Goal: Download file/media

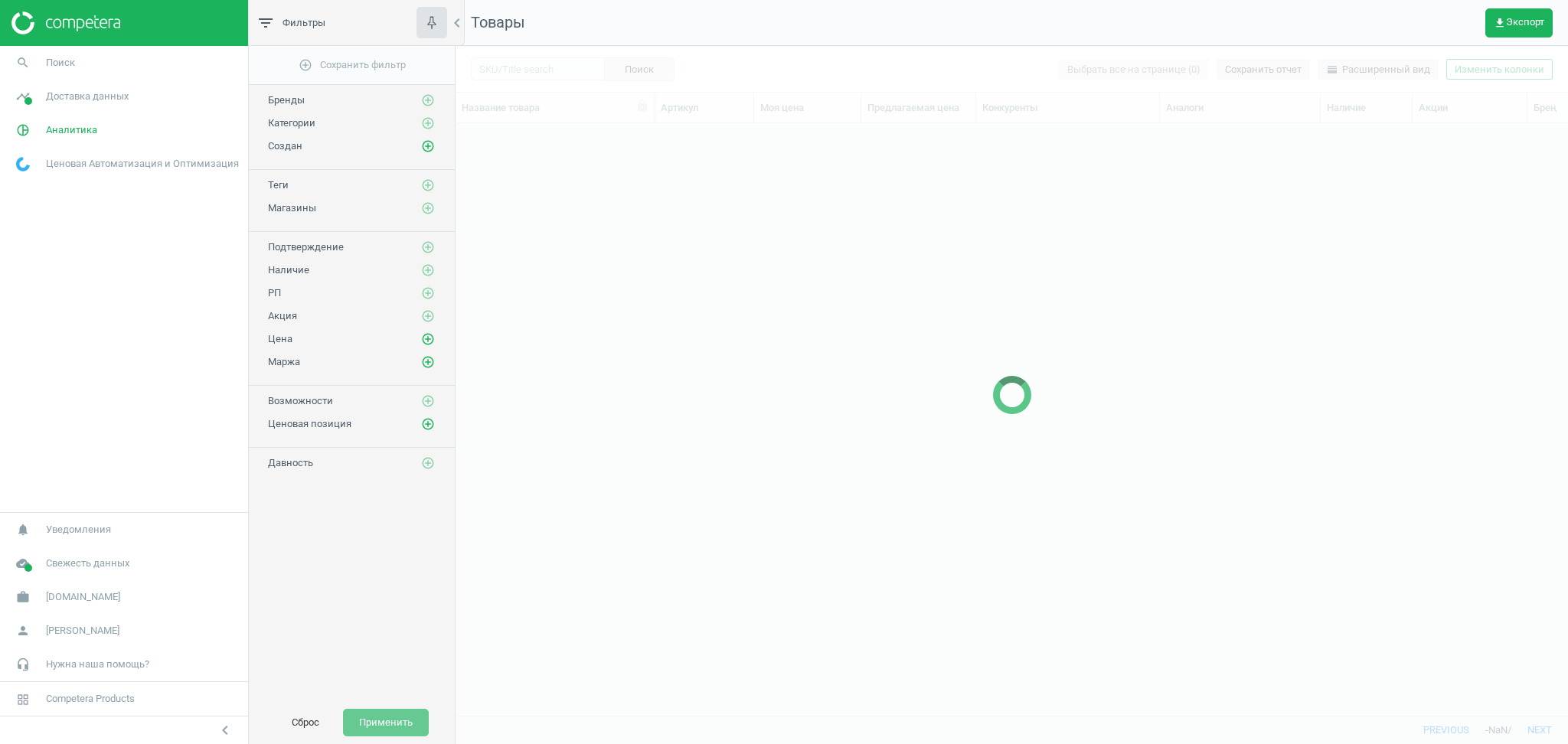
scroll to position [560, 1097]
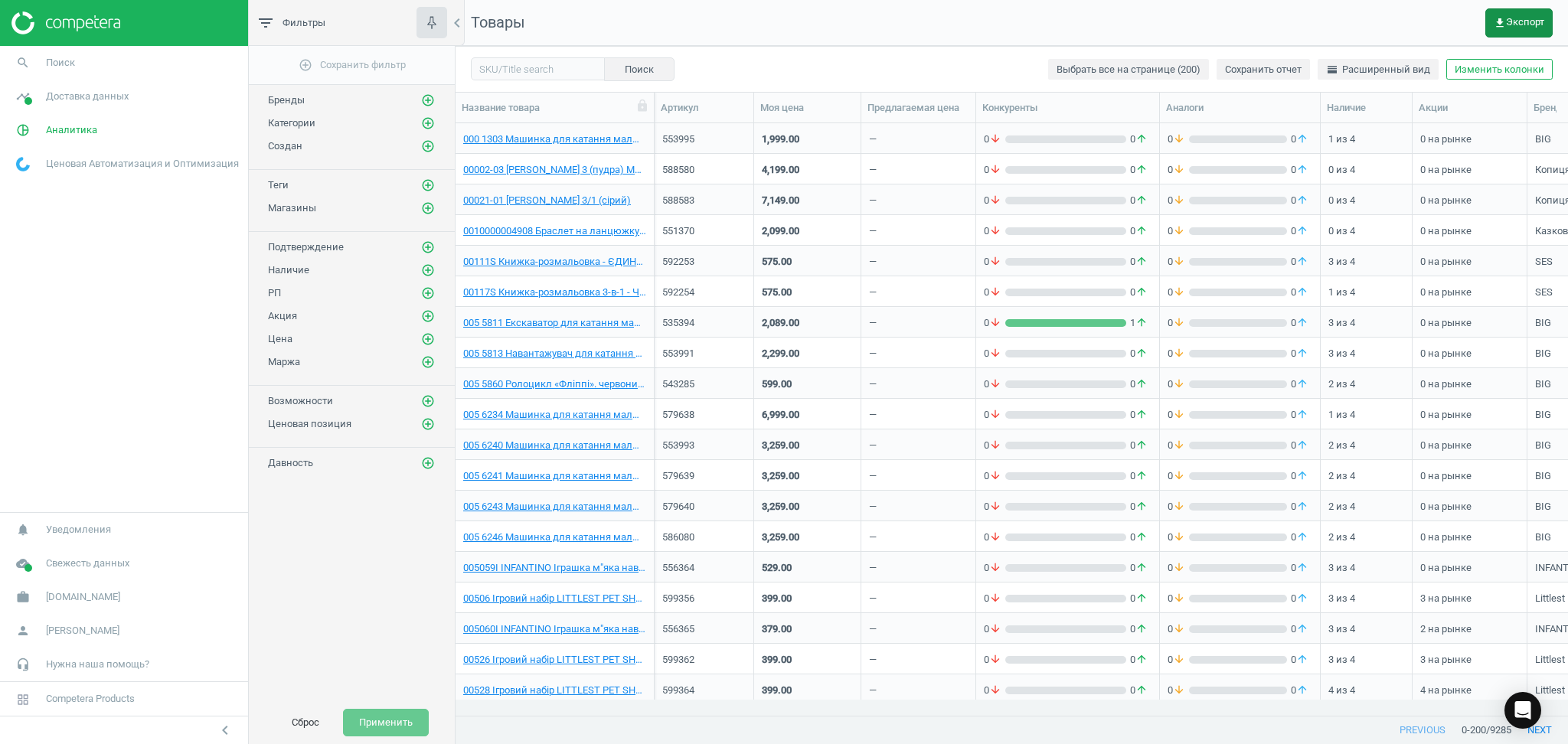
click at [1501, 19] on icon "get_app" at bounding box center [1499, 22] width 12 height 12
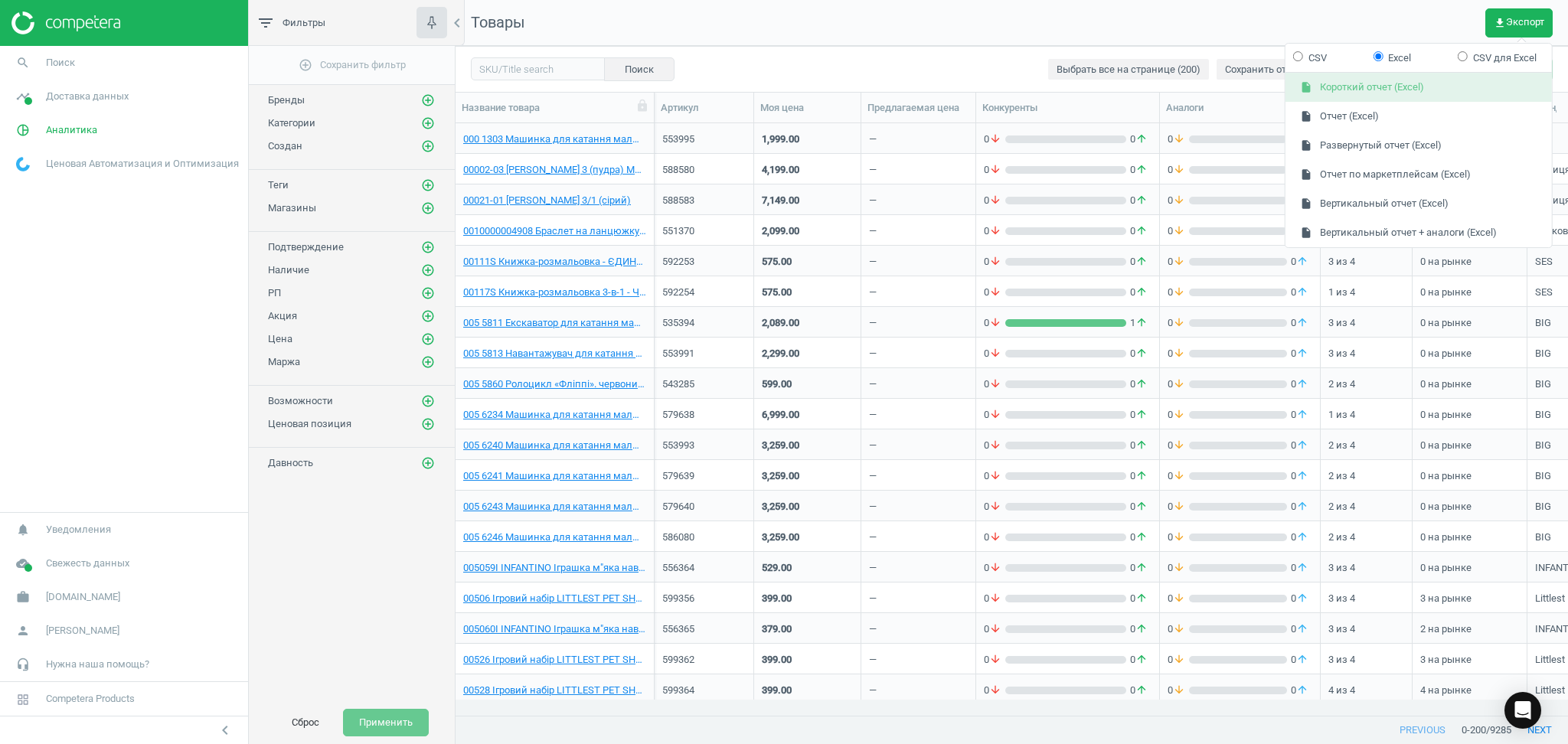
click at [1354, 83] on button "insert_drive_file Короткий отчет (Excel)" at bounding box center [1418, 88] width 266 height 29
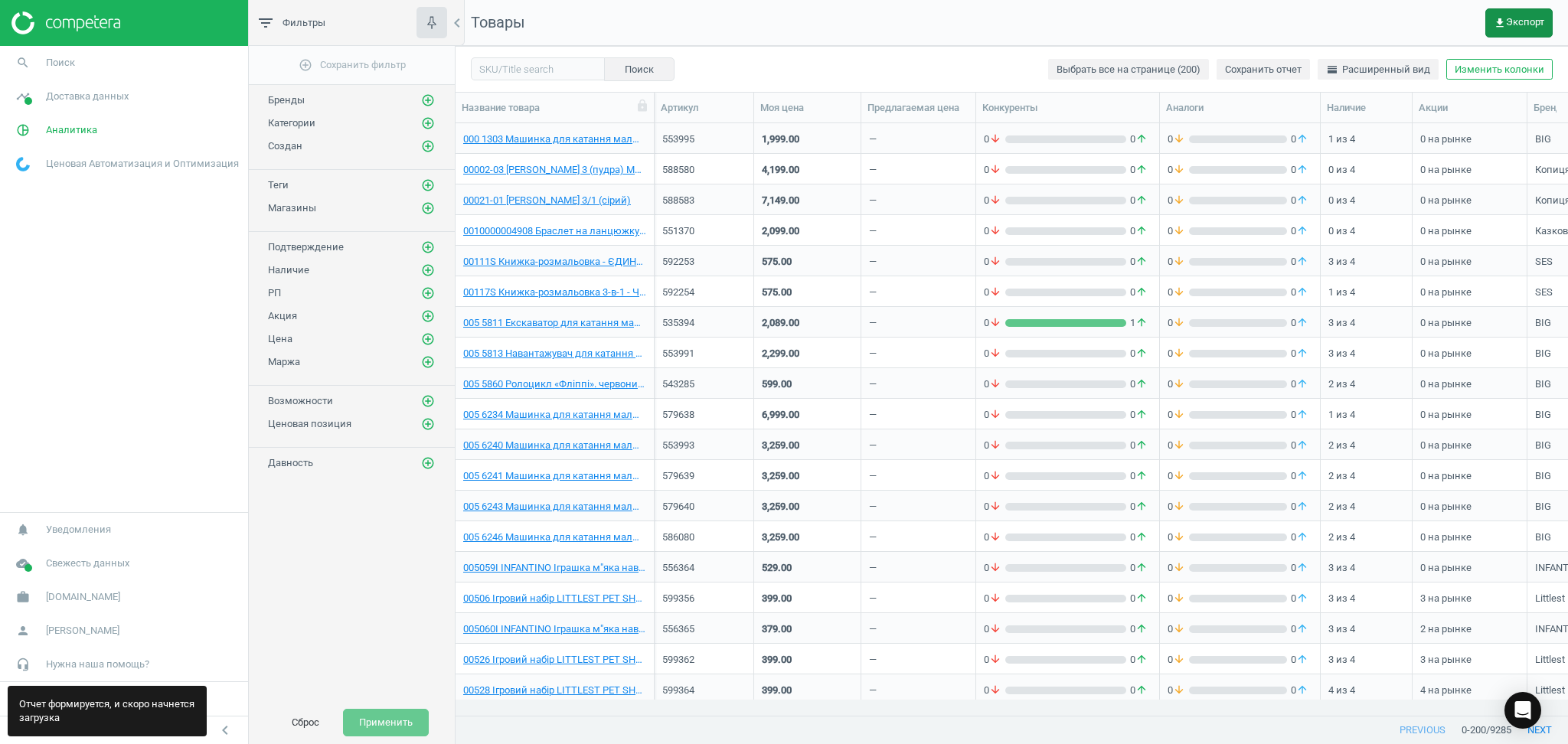
click at [1504, 17] on icon "get_app" at bounding box center [1499, 22] width 12 height 12
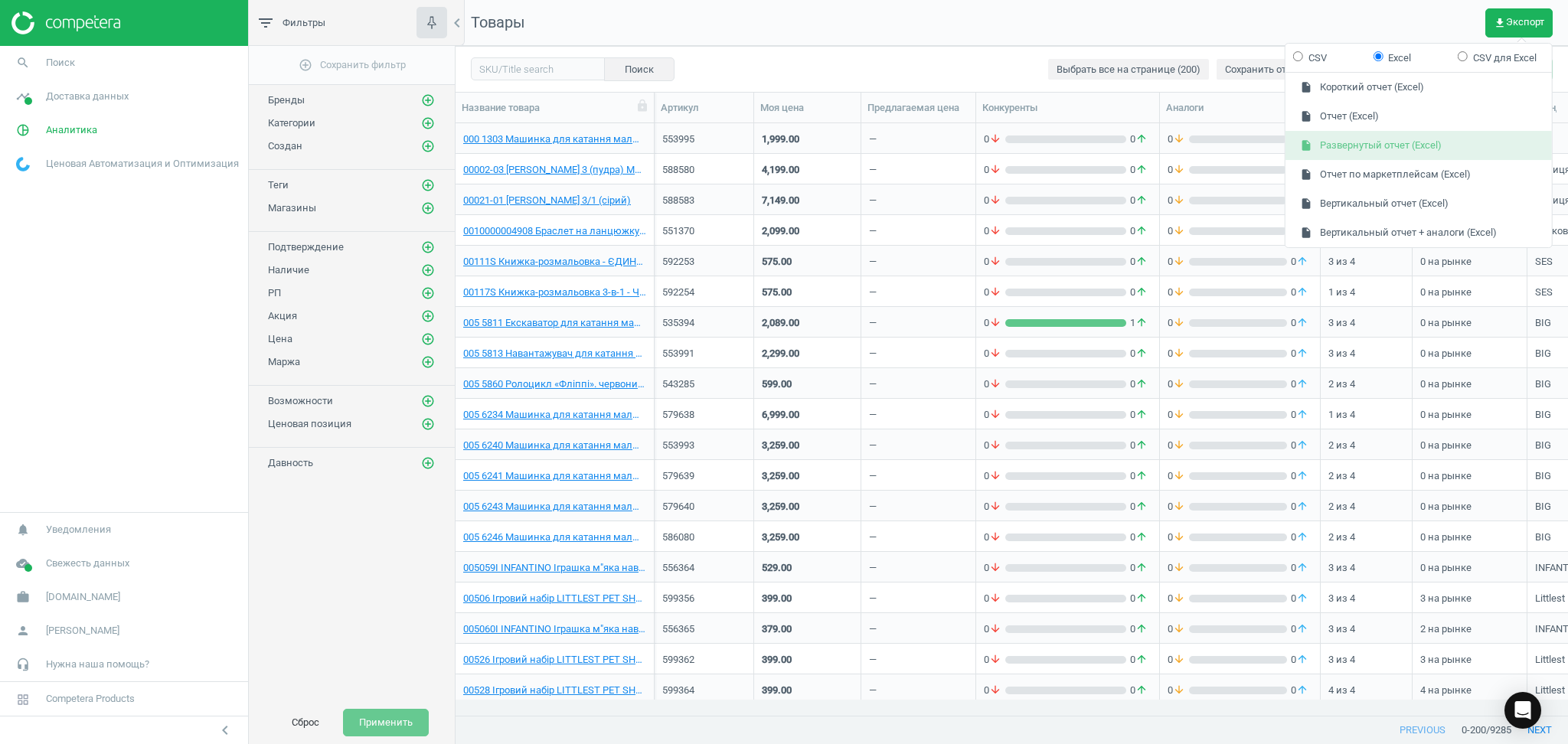
click at [1354, 145] on button "insert_drive_file Развернутый отчет (Excel)" at bounding box center [1418, 145] width 266 height 29
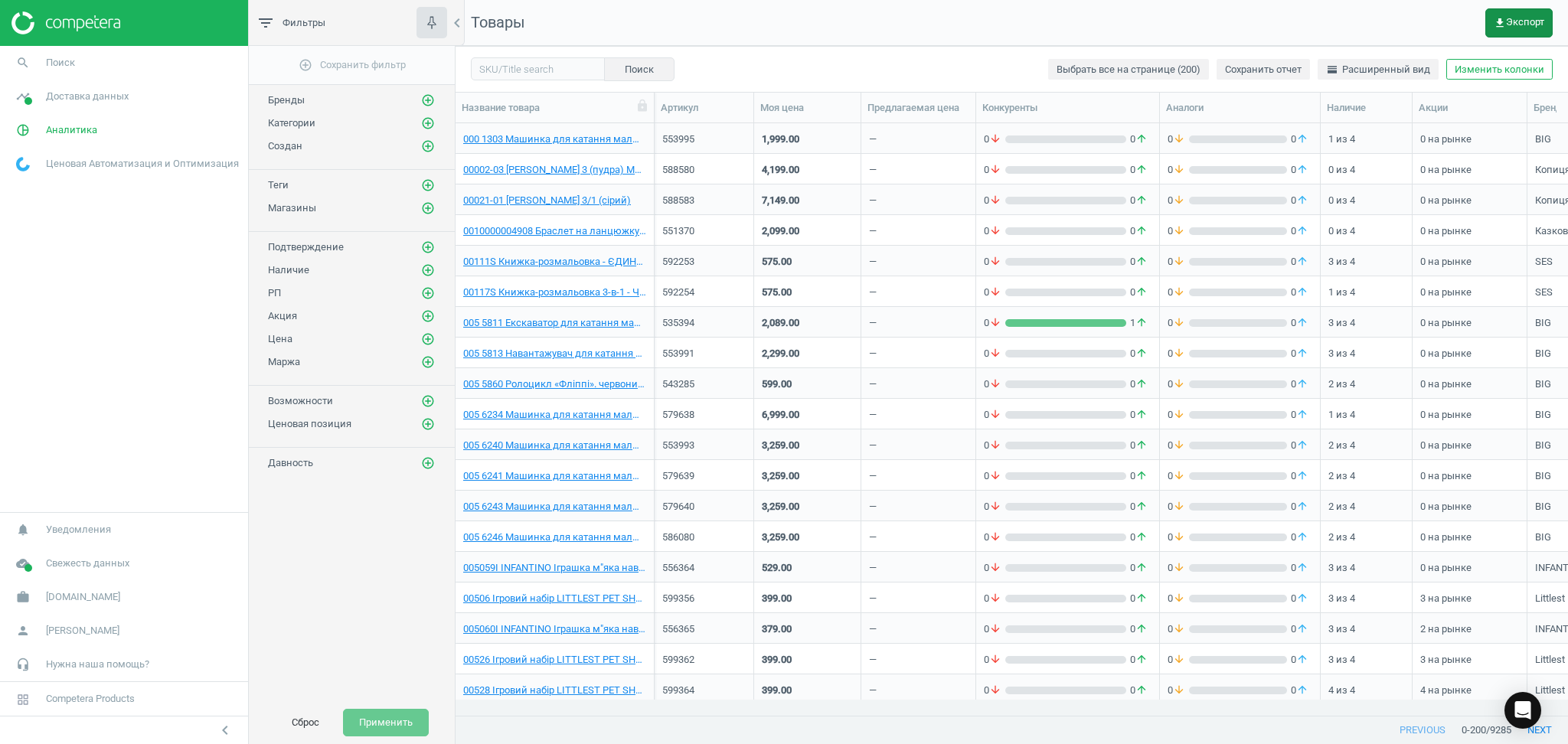
click at [1520, 22] on span "get_app Экспорт" at bounding box center [1518, 22] width 50 height 12
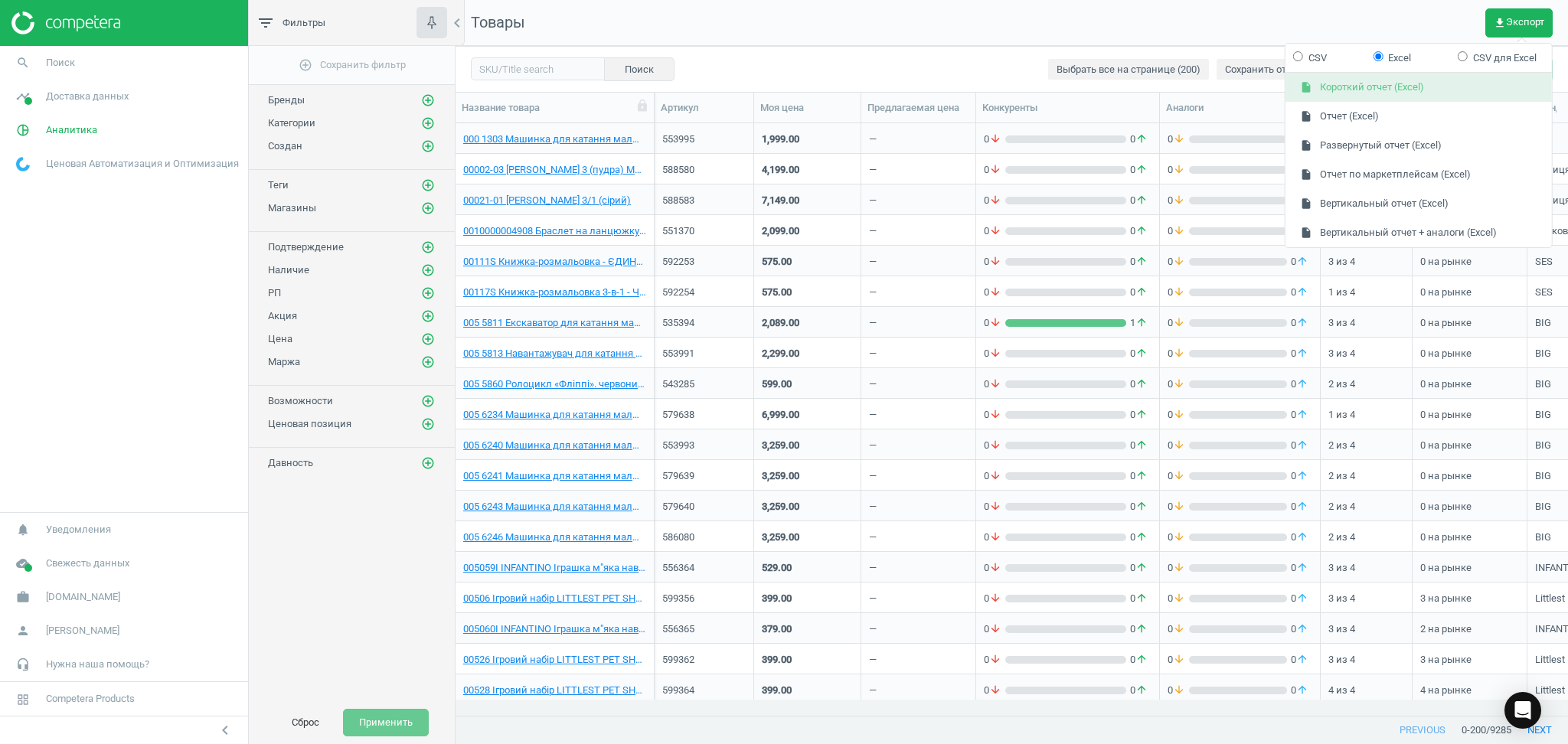
click at [1346, 88] on button "insert_drive_file Короткий отчет (Excel)" at bounding box center [1418, 88] width 266 height 29
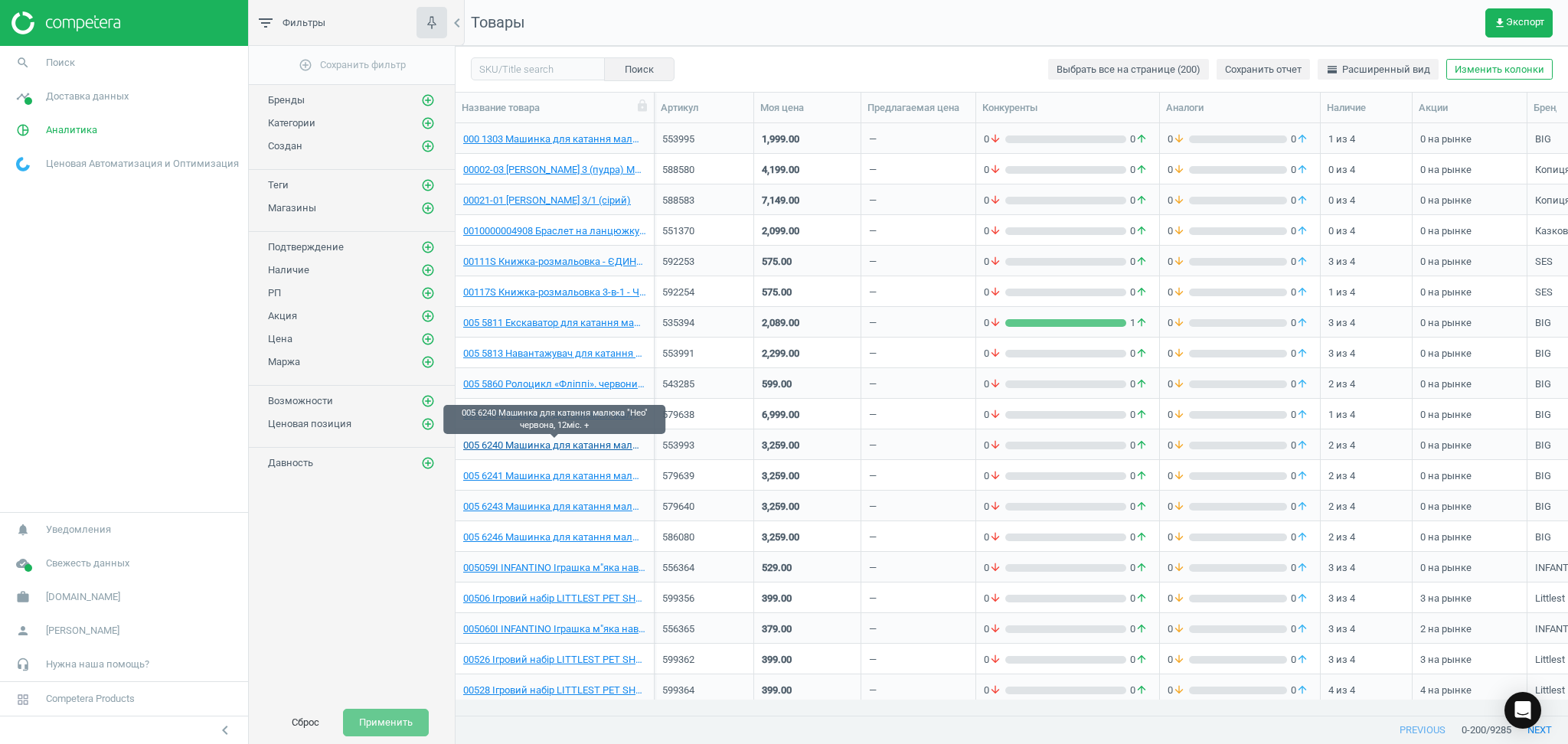
click at [607, 444] on link "005 6240 Машинка для катання малюка "Нео" червона, 12міс. +" at bounding box center [554, 445] width 183 height 14
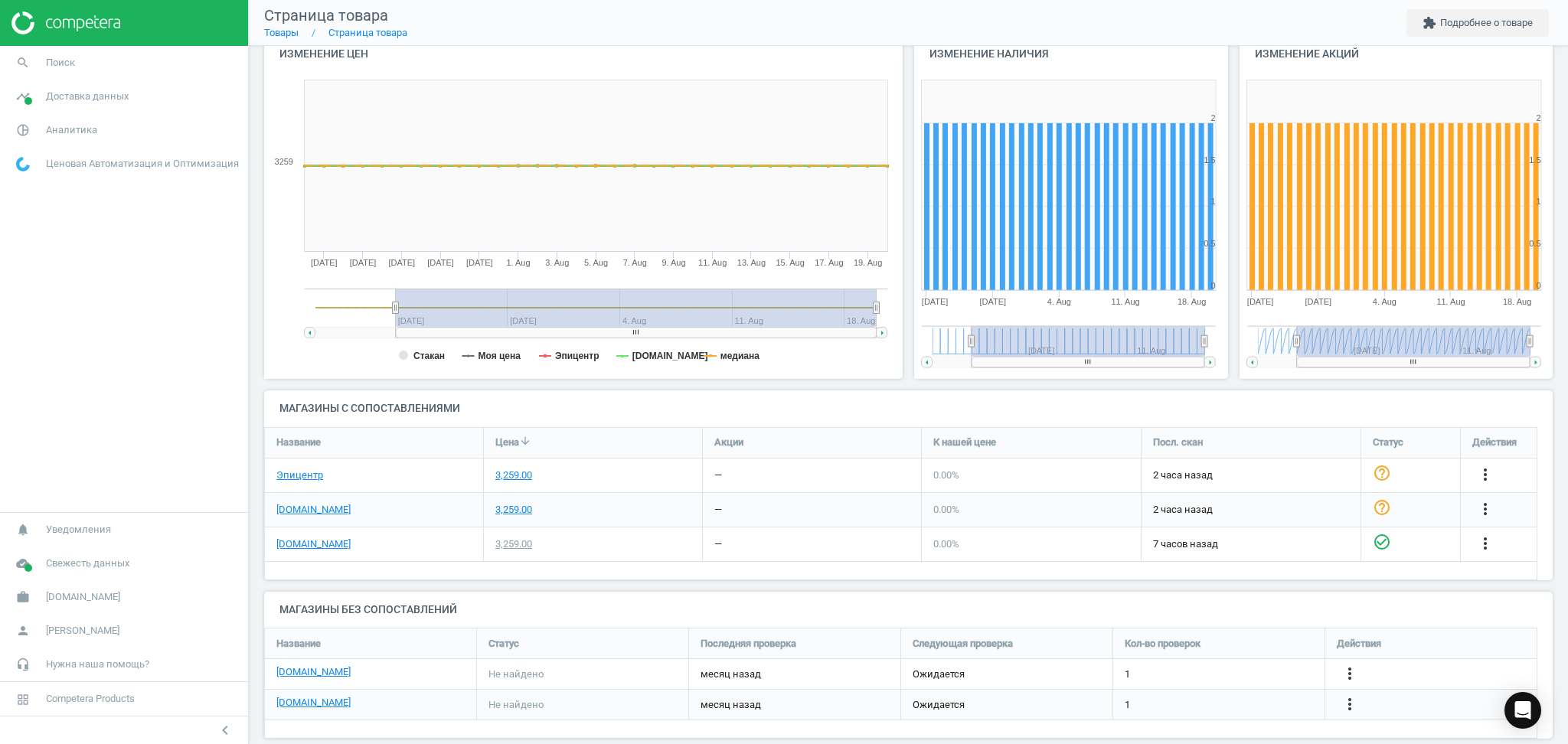
scroll to position [193, 0]
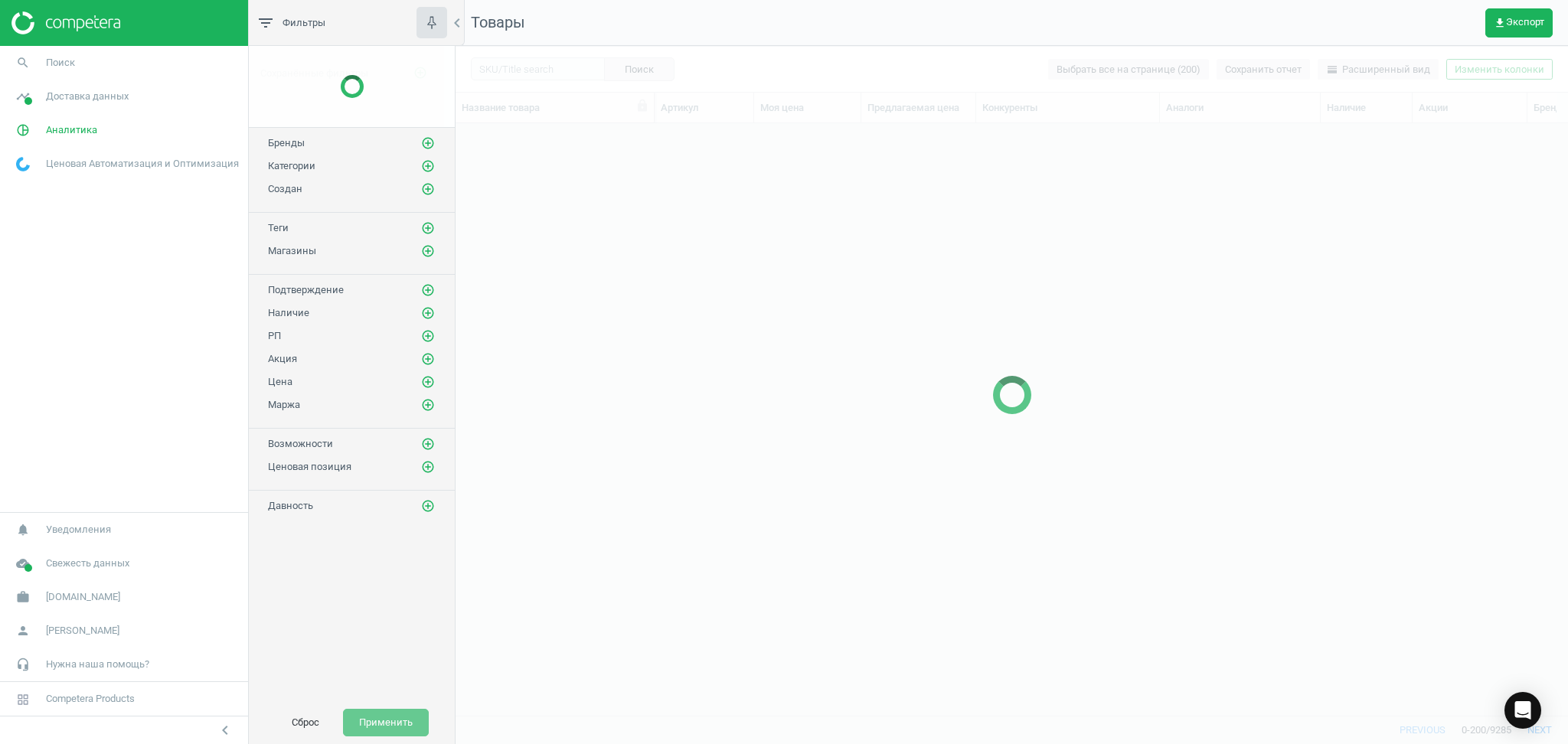
scroll to position [560, 1097]
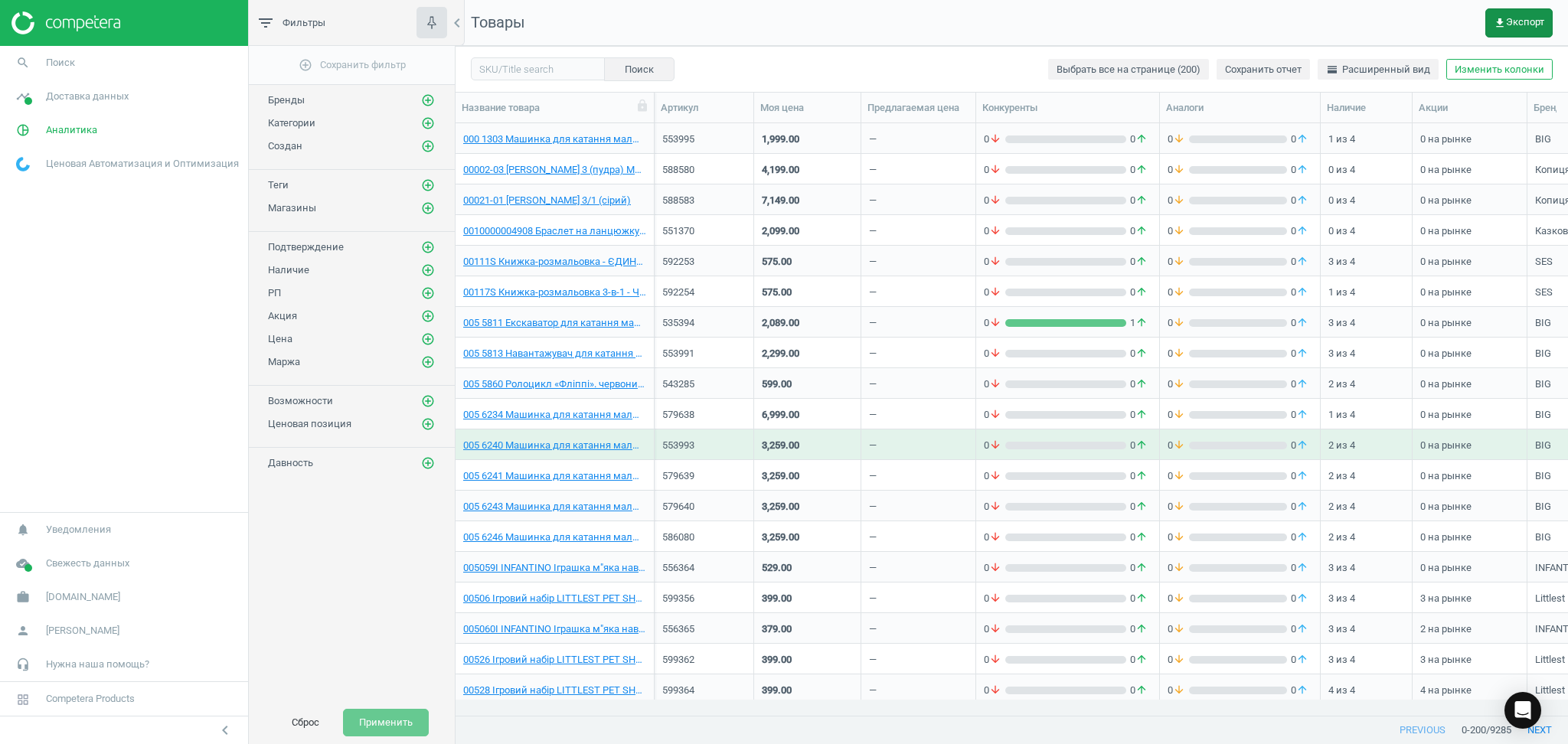
click at [1511, 24] on span "get_app Экспорт" at bounding box center [1518, 22] width 50 height 12
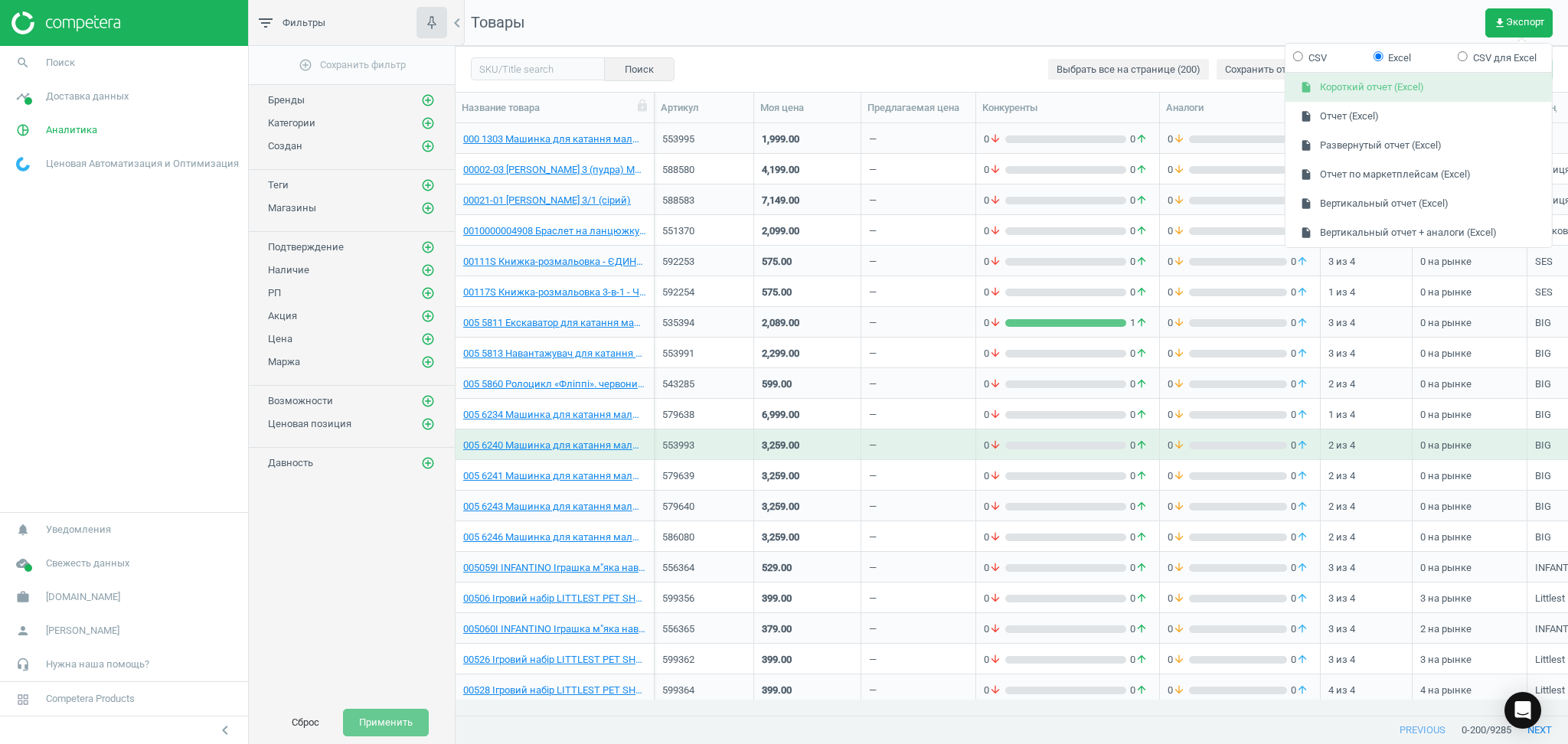
click at [1378, 85] on button "insert_drive_file Короткий отчет (Excel)" at bounding box center [1418, 88] width 266 height 29
